Goal: Find specific fact: Find specific page/section

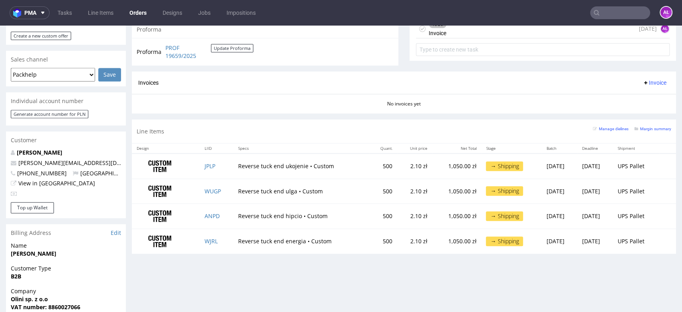
scroll to position [266, 0]
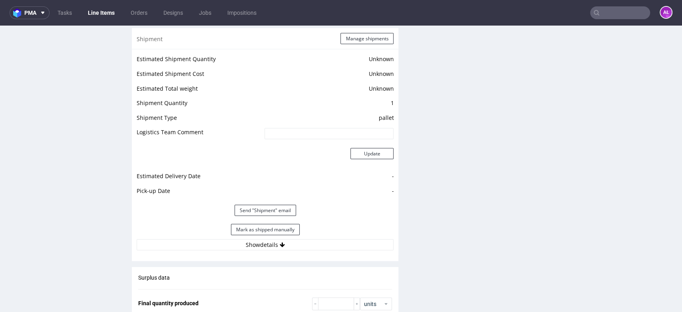
scroll to position [1171, 0]
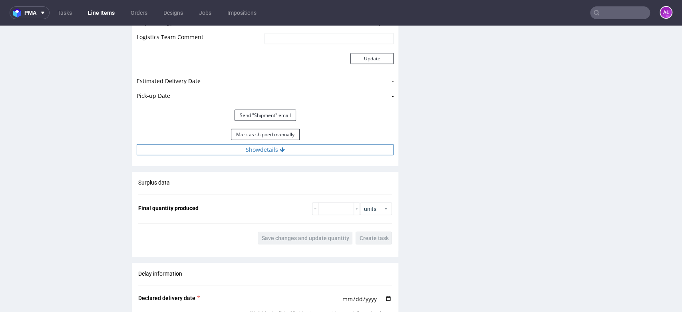
click at [293, 148] on button "Show details" at bounding box center [265, 149] width 257 height 11
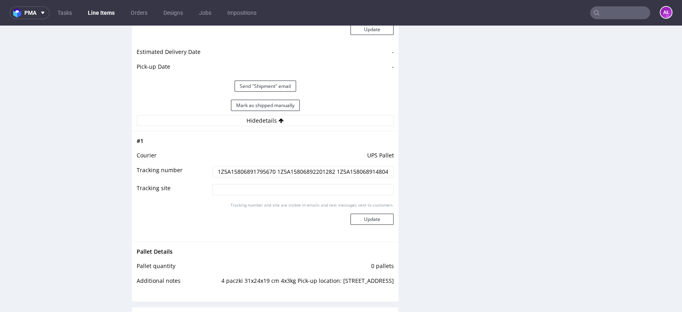
scroll to position [1215, 0]
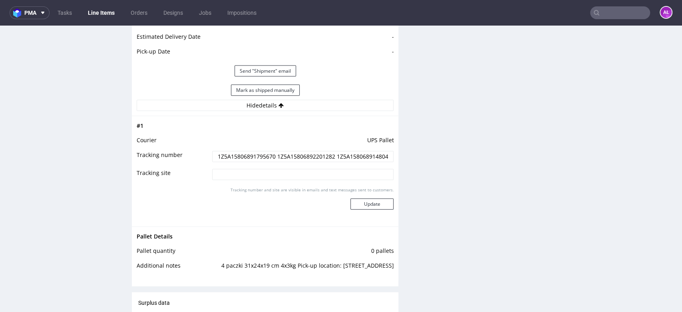
drag, startPoint x: 212, startPoint y: 157, endPoint x: 272, endPoint y: 156, distance: 60.0
click at [272, 156] on input "1Z5A15806891795670 1Z5A15806892201282 1Z5A15806891480492 1Z5A15806893487660" at bounding box center [303, 156] width 182 height 11
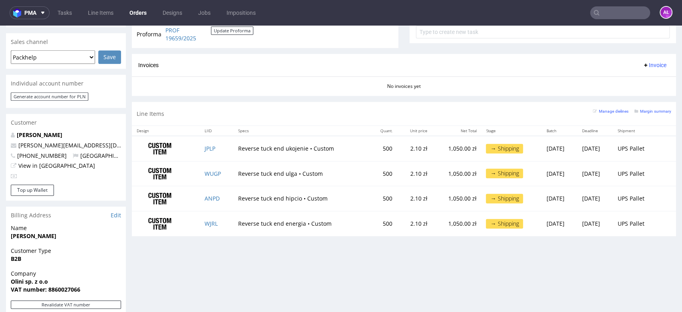
scroll to position [294, 0]
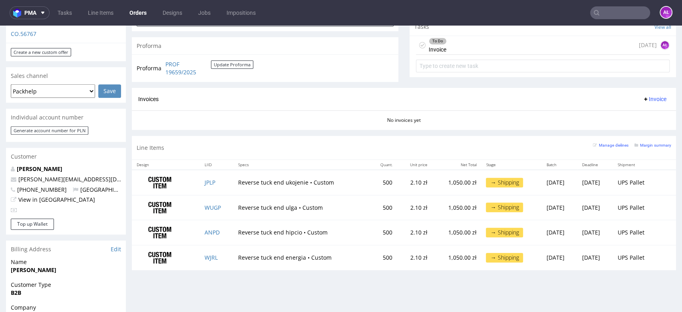
click at [643, 96] on span "Invoice" at bounding box center [655, 99] width 24 height 6
click at [643, 110] on li "Generate" at bounding box center [638, 116] width 52 height 14
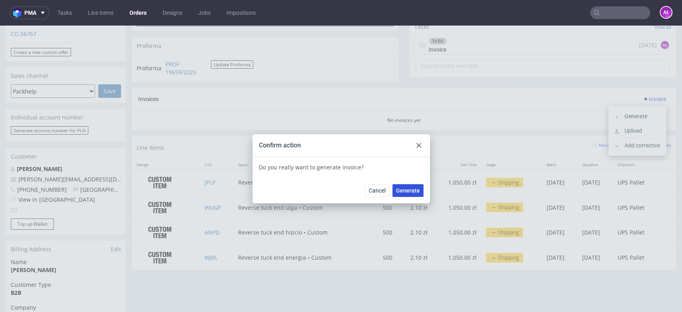
click at [410, 186] on button "Generate" at bounding box center [407, 190] width 31 height 13
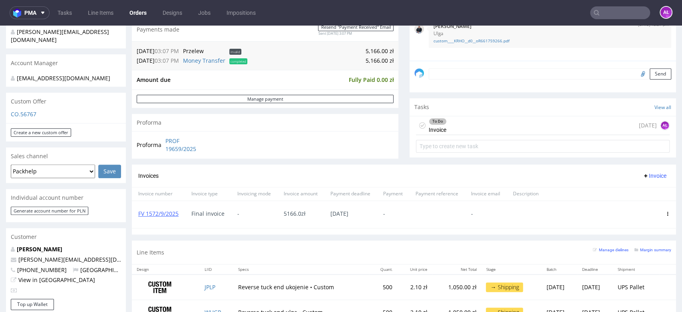
scroll to position [177, 0]
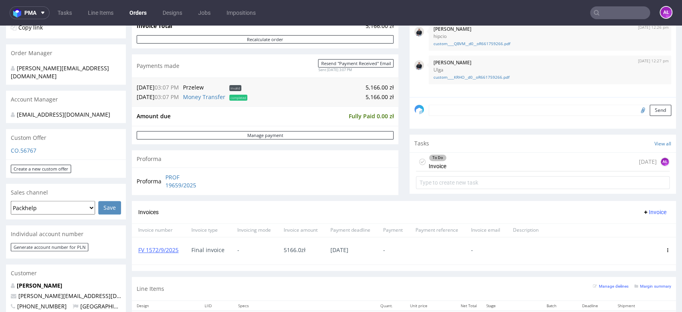
drag, startPoint x: 430, startPoint y: 159, endPoint x: 473, endPoint y: 97, distance: 75.3
click at [430, 159] on div "To Do" at bounding box center [437, 158] width 17 height 6
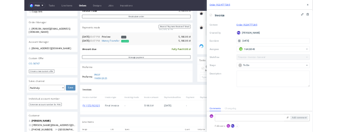
scroll to position [6, 0]
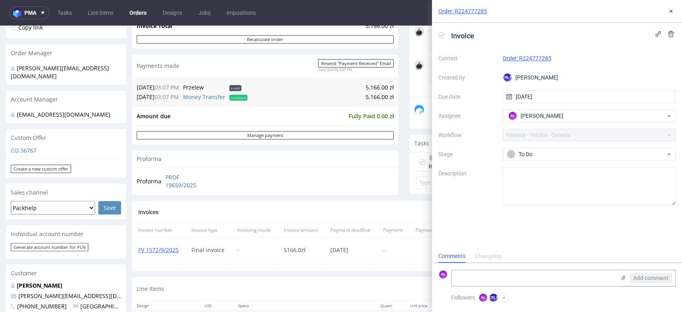
drag, startPoint x: 441, startPoint y: 35, endPoint x: 512, endPoint y: 27, distance: 71.9
click at [440, 34] on icon at bounding box center [441, 35] width 6 height 6
click at [673, 13] on icon at bounding box center [671, 11] width 6 height 6
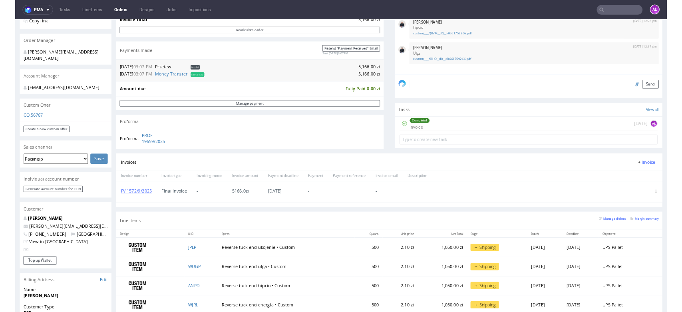
scroll to position [6, 0]
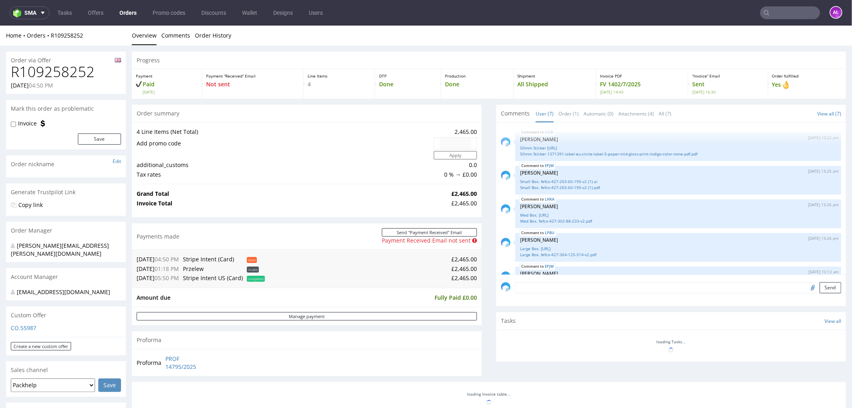
scroll to position [76, 0]
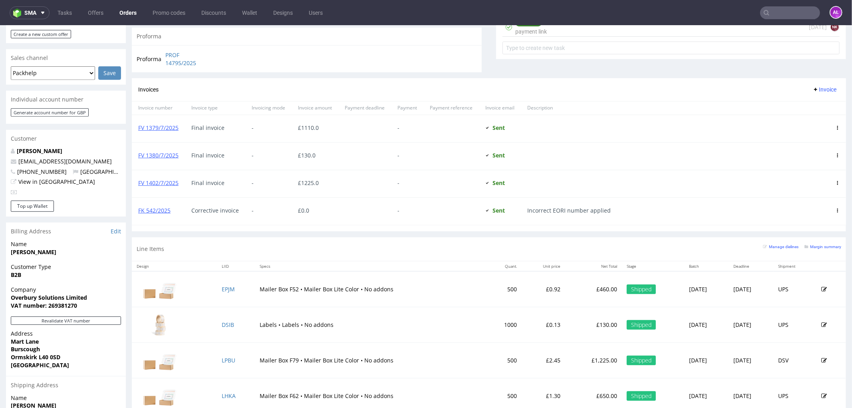
scroll to position [355, 0]
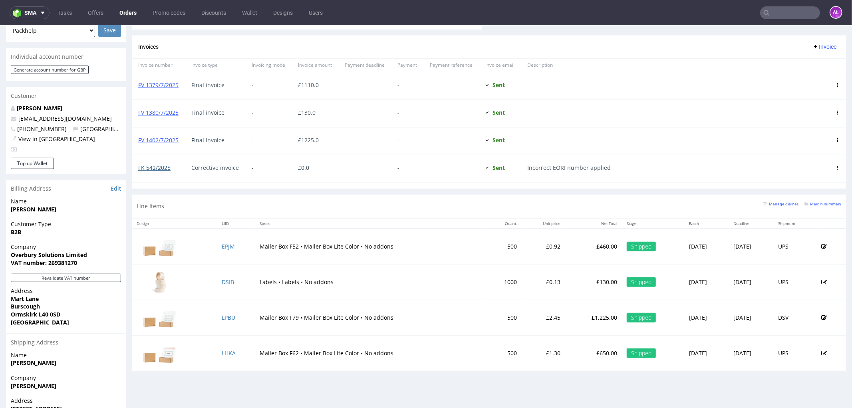
click at [148, 168] on link "FK 542/2025" at bounding box center [154, 167] width 32 height 8
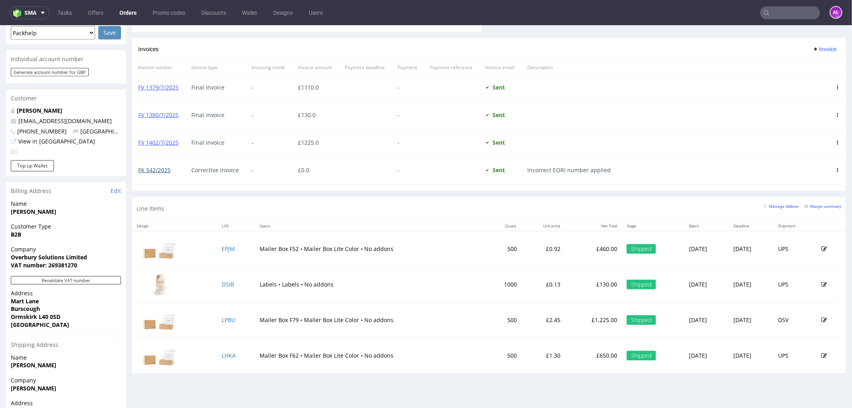
scroll to position [266, 0]
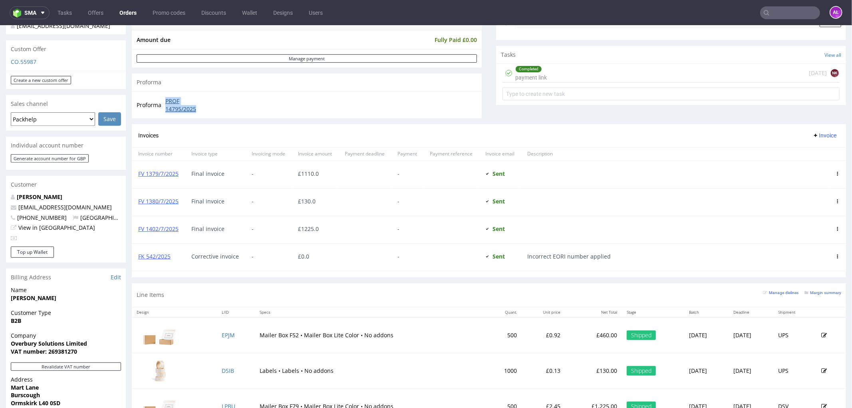
drag, startPoint x: 161, startPoint y: 98, endPoint x: 205, endPoint y: 106, distance: 45.1
click at [206, 106] on tr "Proforma PROF 14795/2025" at bounding box center [174, 104] width 75 height 17
copy tr "PROF 14795/2025"
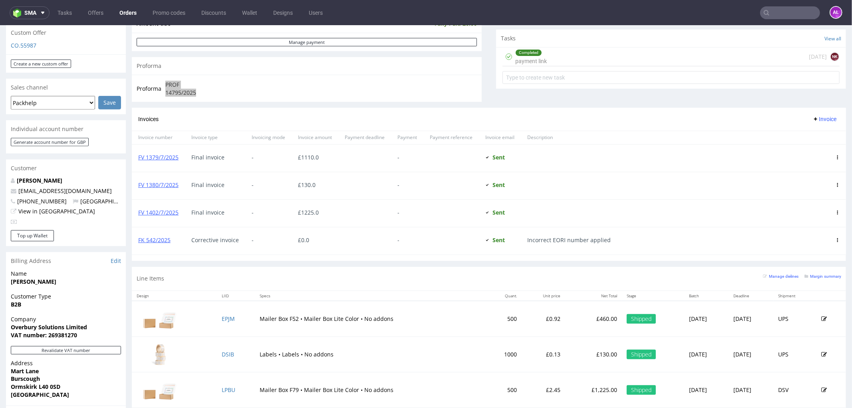
scroll to position [311, 0]
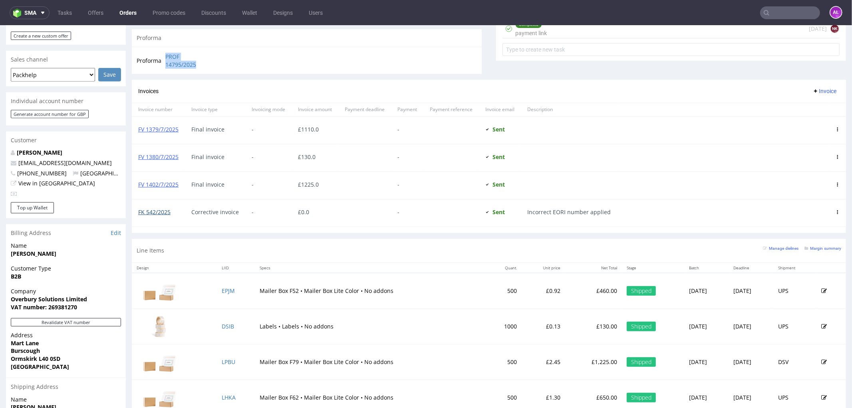
click at [165, 210] on link "FK 542/2025" at bounding box center [154, 212] width 32 height 8
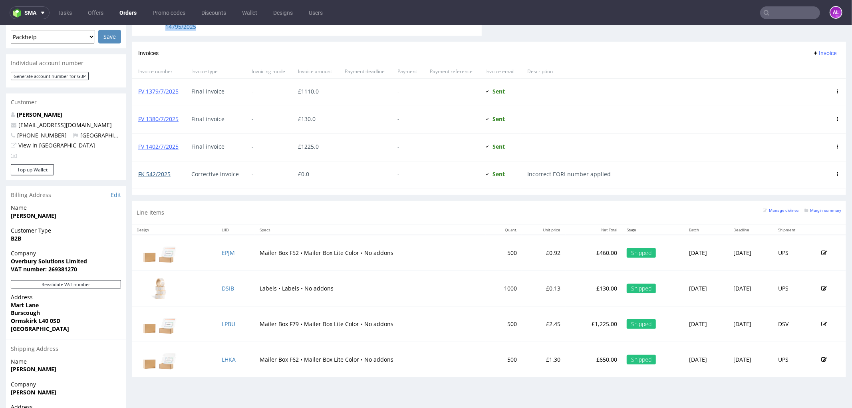
scroll to position [400, 0]
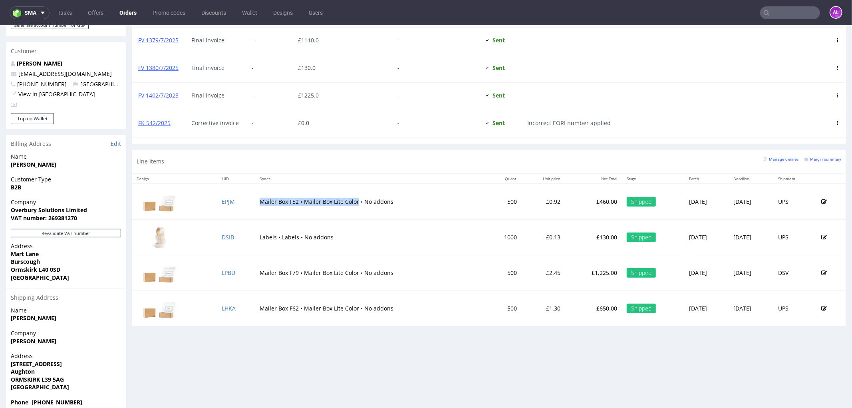
drag, startPoint x: 251, startPoint y: 206, endPoint x: 350, endPoint y: 208, distance: 99.5
click at [350, 208] on td "Mailer Box F52 • Mailer Box Lite Color • No addons" at bounding box center [370, 201] width 231 height 36
copy td "Mailer Box F52 • Mailer Box Lite Color"
drag, startPoint x: 254, startPoint y: 274, endPoint x: 350, endPoint y: 280, distance: 96.5
click at [350, 280] on td "Mailer Box F79 • Mailer Box Lite Color • No addons" at bounding box center [370, 273] width 231 height 36
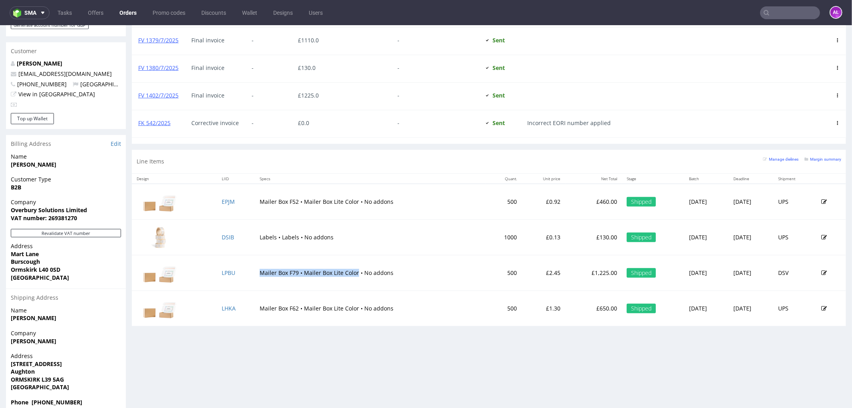
copy td "Mailer Box F79 • Mailer Box Lite Color"
drag, startPoint x: 253, startPoint y: 313, endPoint x: 350, endPoint y: 312, distance: 97.5
click at [350, 312] on td "Mailer Box F62 • Mailer Box Lite Color • No addons" at bounding box center [370, 308] width 231 height 36
copy td "Mailer Box F62 • Mailer Box Lite Color"
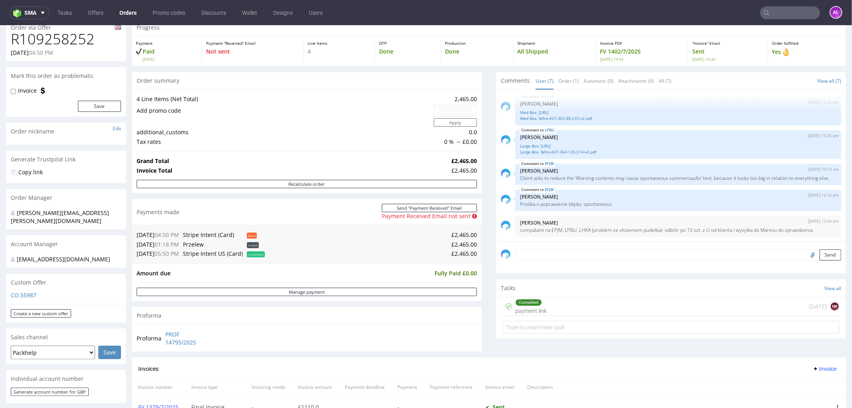
scroll to position [0, 0]
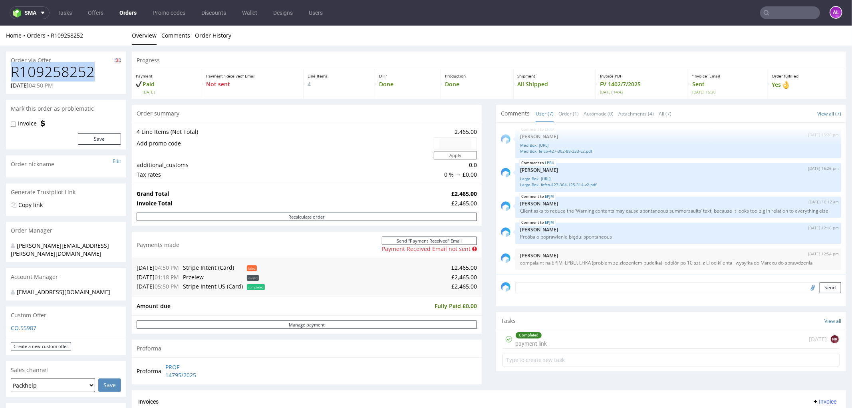
drag, startPoint x: 91, startPoint y: 66, endPoint x: 6, endPoint y: 76, distance: 85.7
click at [6, 76] on div "R109258252 30.06.2025 04:50 PM" at bounding box center [66, 79] width 120 height 30
copy h1 "R109258252"
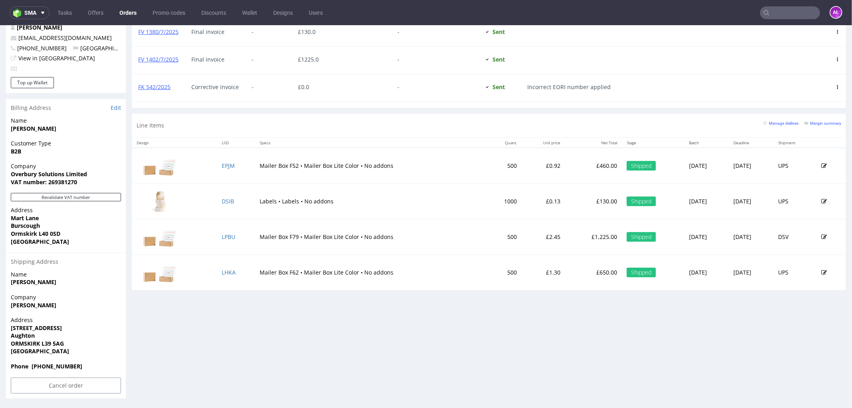
scroll to position [2, 0]
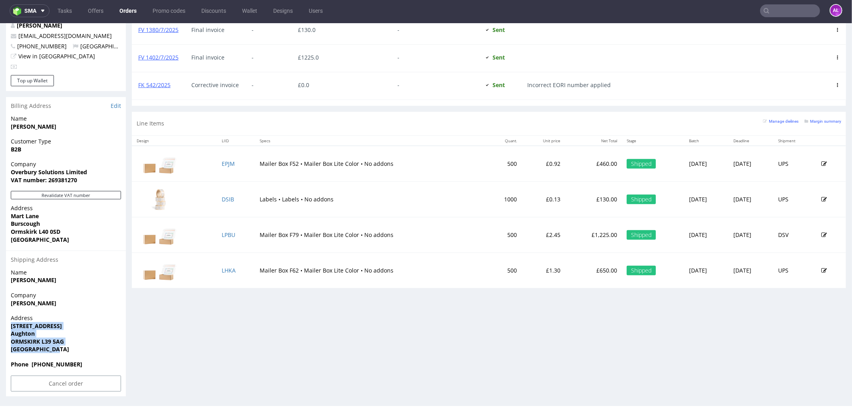
drag, startPoint x: 58, startPoint y: 346, endPoint x: 8, endPoint y: 325, distance: 53.5
click at [8, 325] on div "Address 144 Prescot Road Aughton ORMSKIRK L39 5AG United Kingdom" at bounding box center [66, 337] width 120 height 46
copy p "144 Prescot Road Aughton ORMSKIRK L39 5AG United Kingdom"
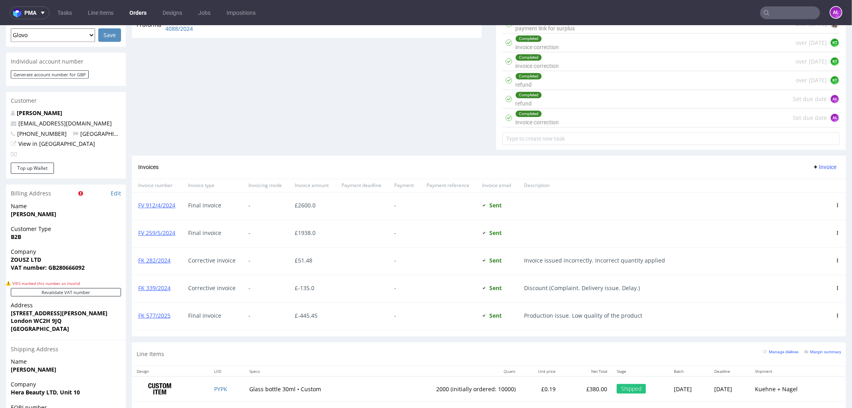
scroll to position [266, 0]
